Goal: Information Seeking & Learning: Learn about a topic

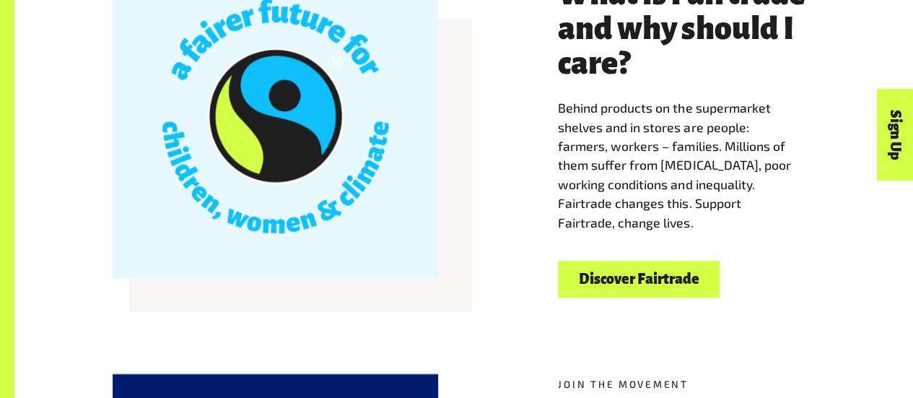
scroll to position [454, 0]
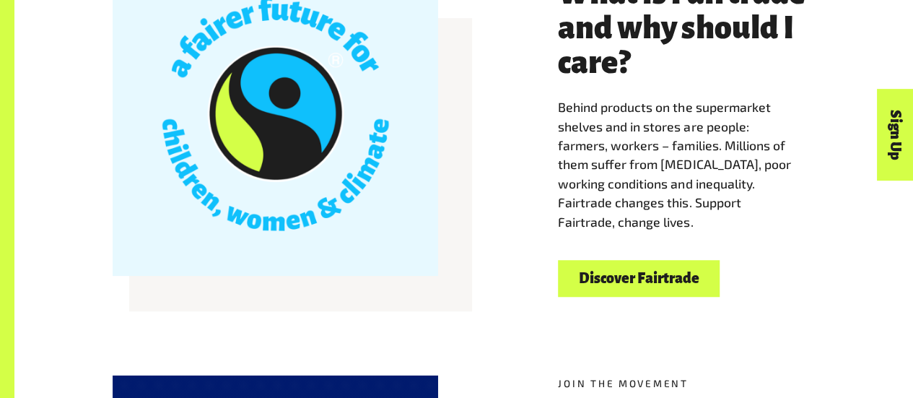
click at [628, 279] on link "Discover Fairtrade" at bounding box center [639, 278] width 162 height 37
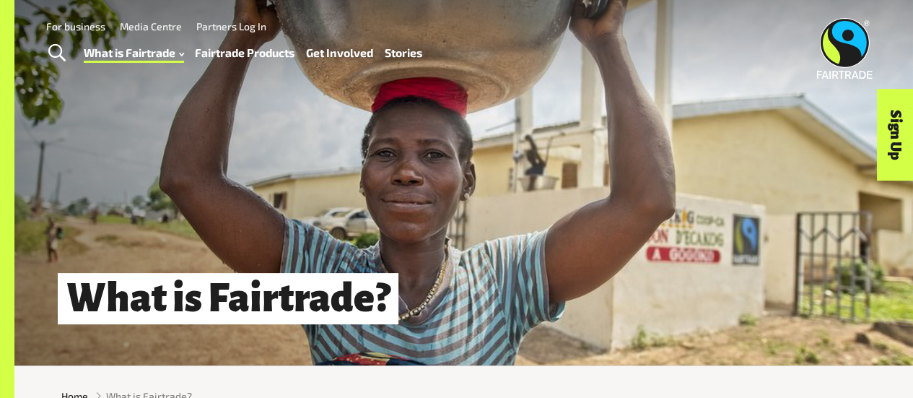
click at [250, 55] on link "Fairtrade Products" at bounding box center [245, 53] width 100 height 20
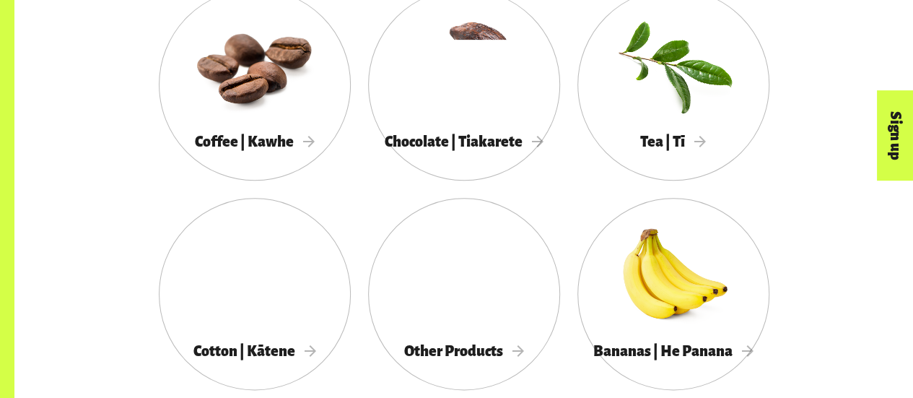
scroll to position [822, 0]
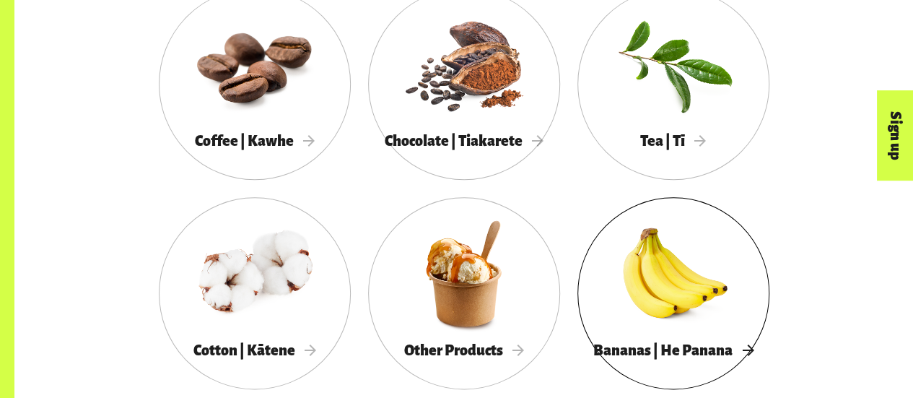
click at [613, 308] on div at bounding box center [674, 273] width 192 height 125
click at [672, 304] on div at bounding box center [674, 273] width 192 height 125
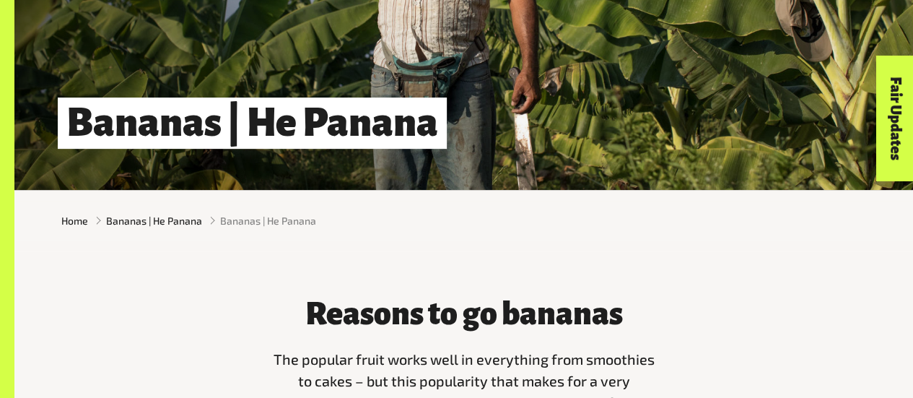
scroll to position [178, 0]
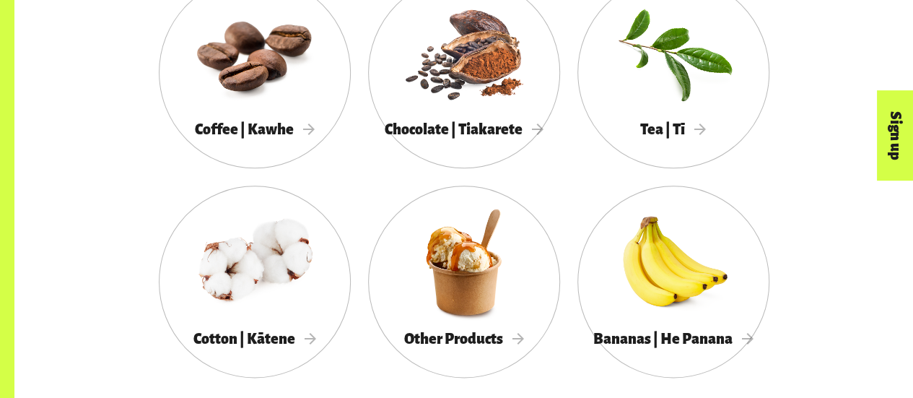
scroll to position [833, 0]
click at [283, 278] on div at bounding box center [255, 261] width 192 height 125
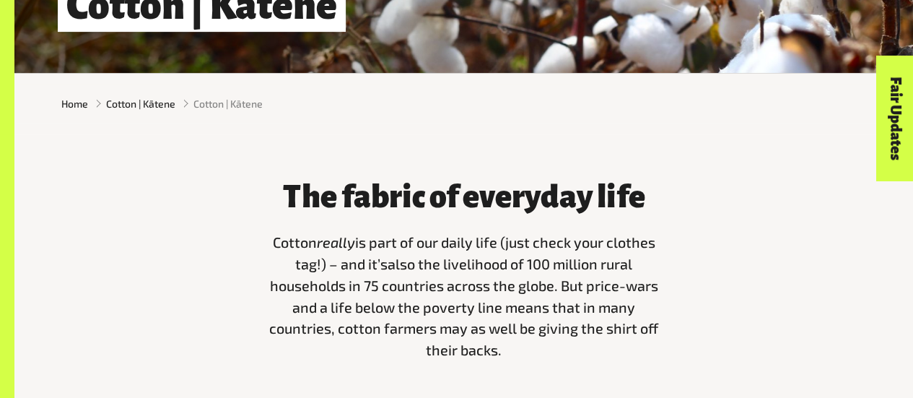
scroll to position [292, 0]
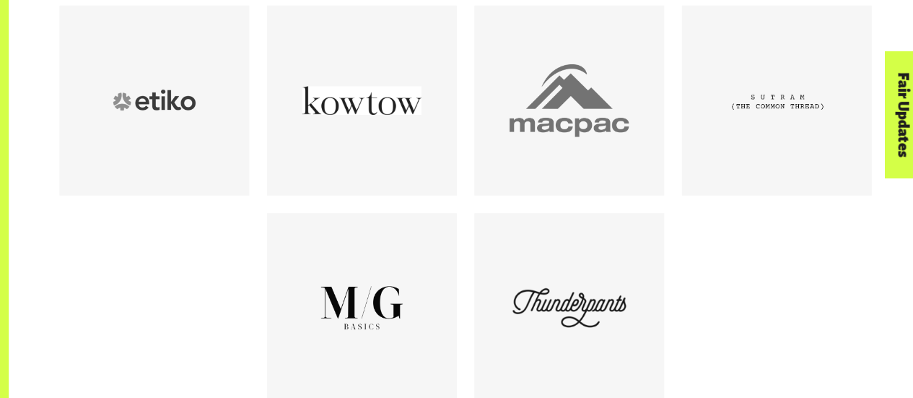
scroll to position [849, 0]
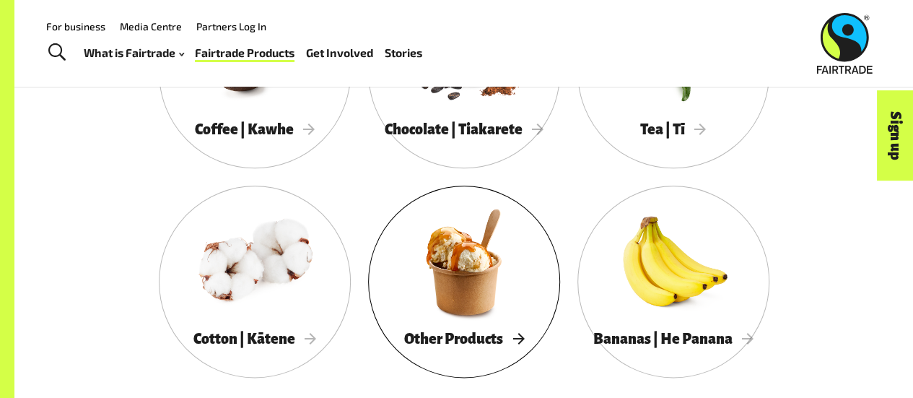
click at [502, 302] on div at bounding box center [464, 261] width 192 height 125
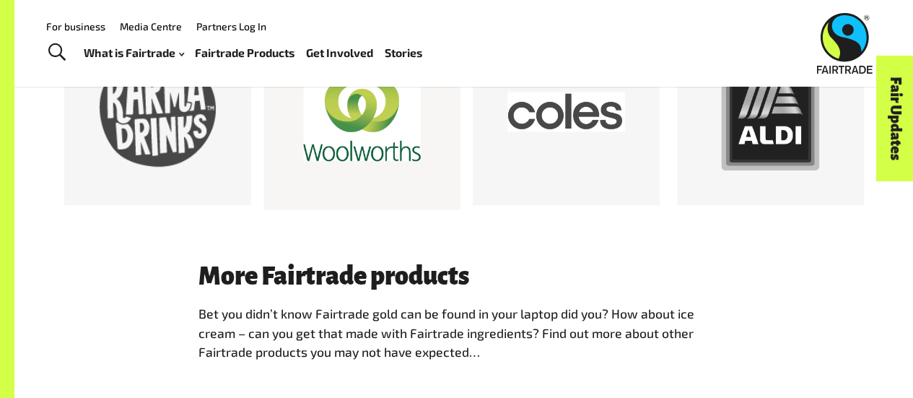
scroll to position [754, 0]
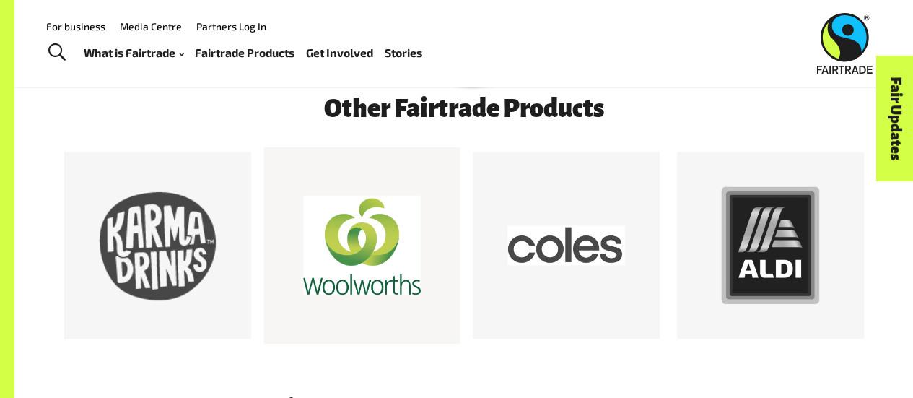
click at [390, 261] on div at bounding box center [362, 246] width 118 height 118
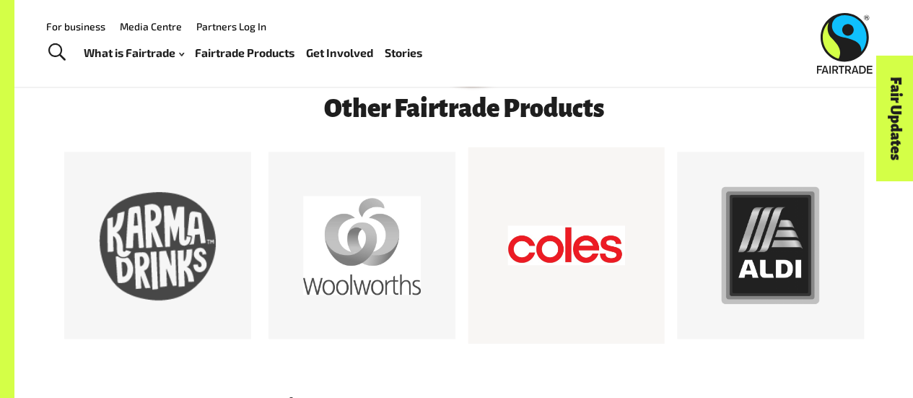
click at [632, 238] on div at bounding box center [566, 245] width 196 height 196
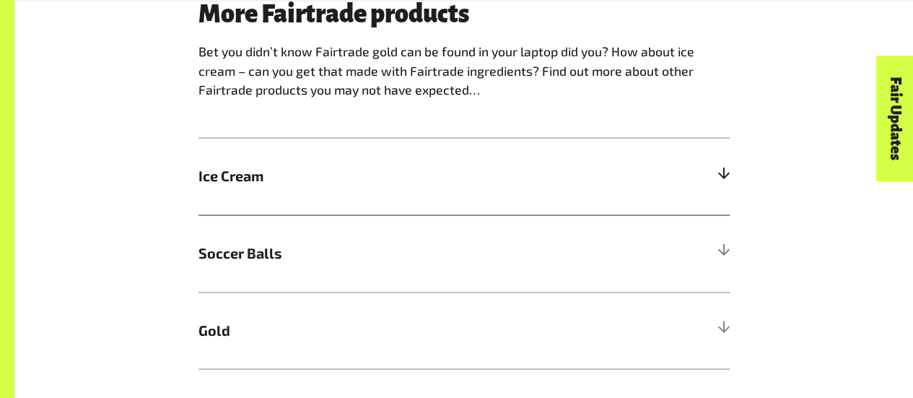
scroll to position [1150, 0]
click at [722, 182] on div at bounding box center [723, 175] width 13 height 13
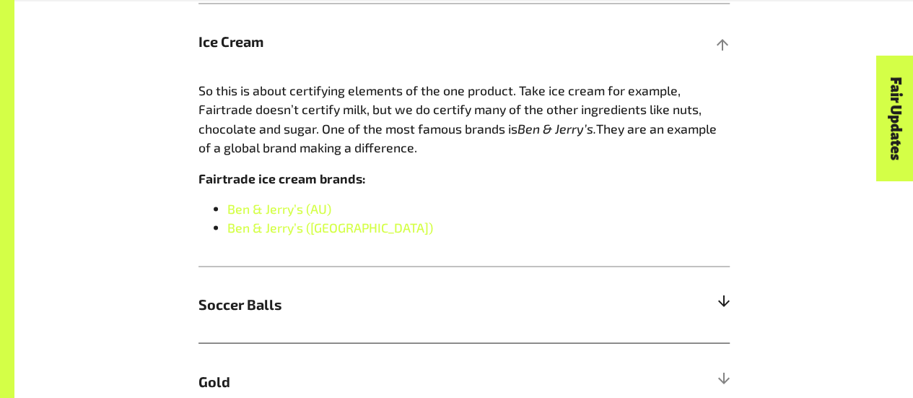
scroll to position [1357, 0]
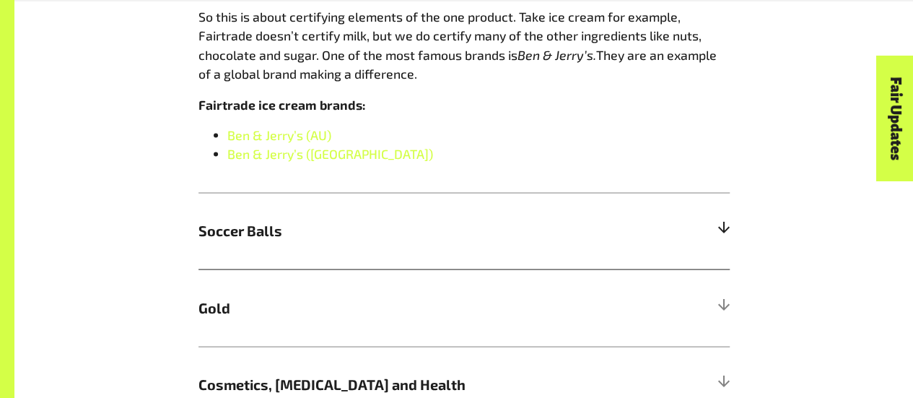
click at [724, 235] on div at bounding box center [723, 230] width 13 height 13
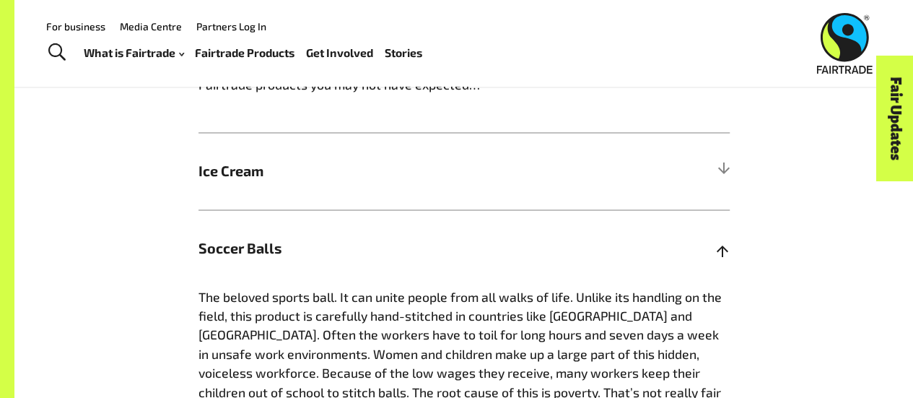
scroll to position [1097, 0]
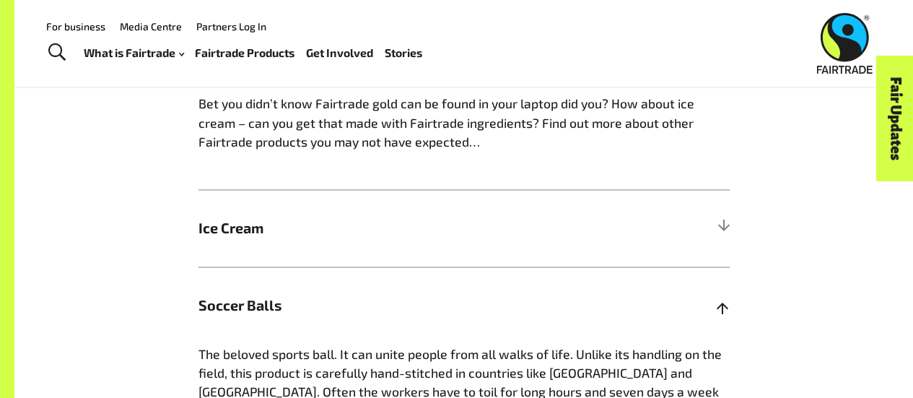
click at [724, 235] on div at bounding box center [723, 228] width 13 height 13
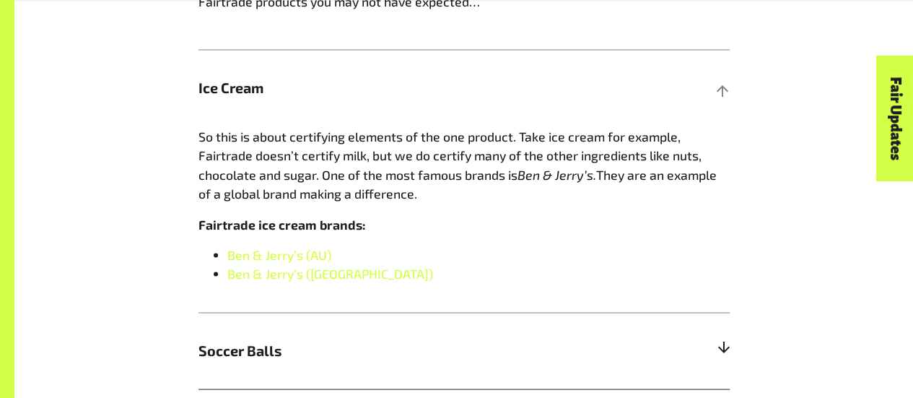
scroll to position [1237, 0]
